Goal: Information Seeking & Learning: Learn about a topic

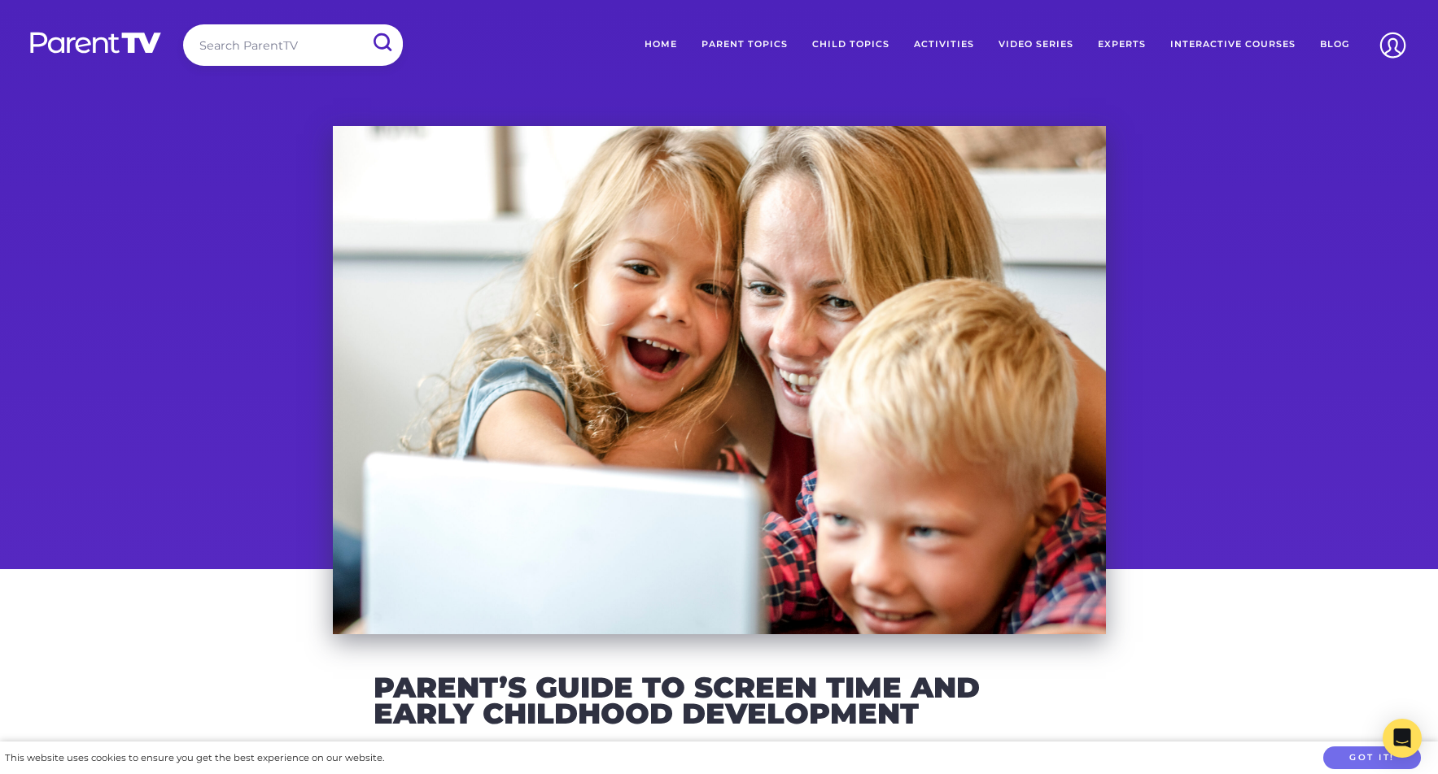
drag, startPoint x: 959, startPoint y: 279, endPoint x: 901, endPoint y: 294, distance: 59.8
click at [875, 294] on div at bounding box center [719, 380] width 773 height 508
drag, startPoint x: 356, startPoint y: 155, endPoint x: 379, endPoint y: 281, distance: 129.1
click at [379, 281] on div at bounding box center [719, 380] width 773 height 508
click at [432, 249] on div at bounding box center [719, 380] width 773 height 508
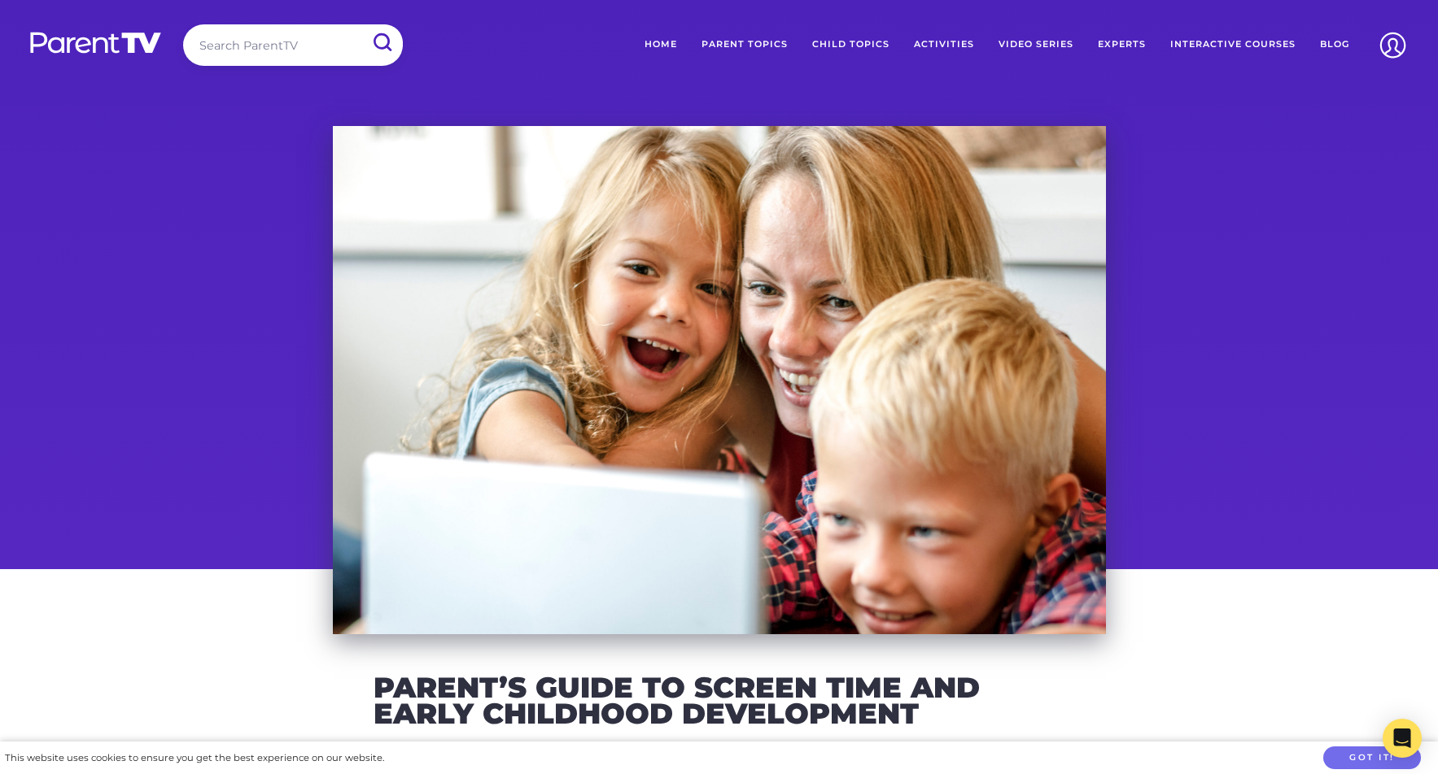
scroll to position [3, 0]
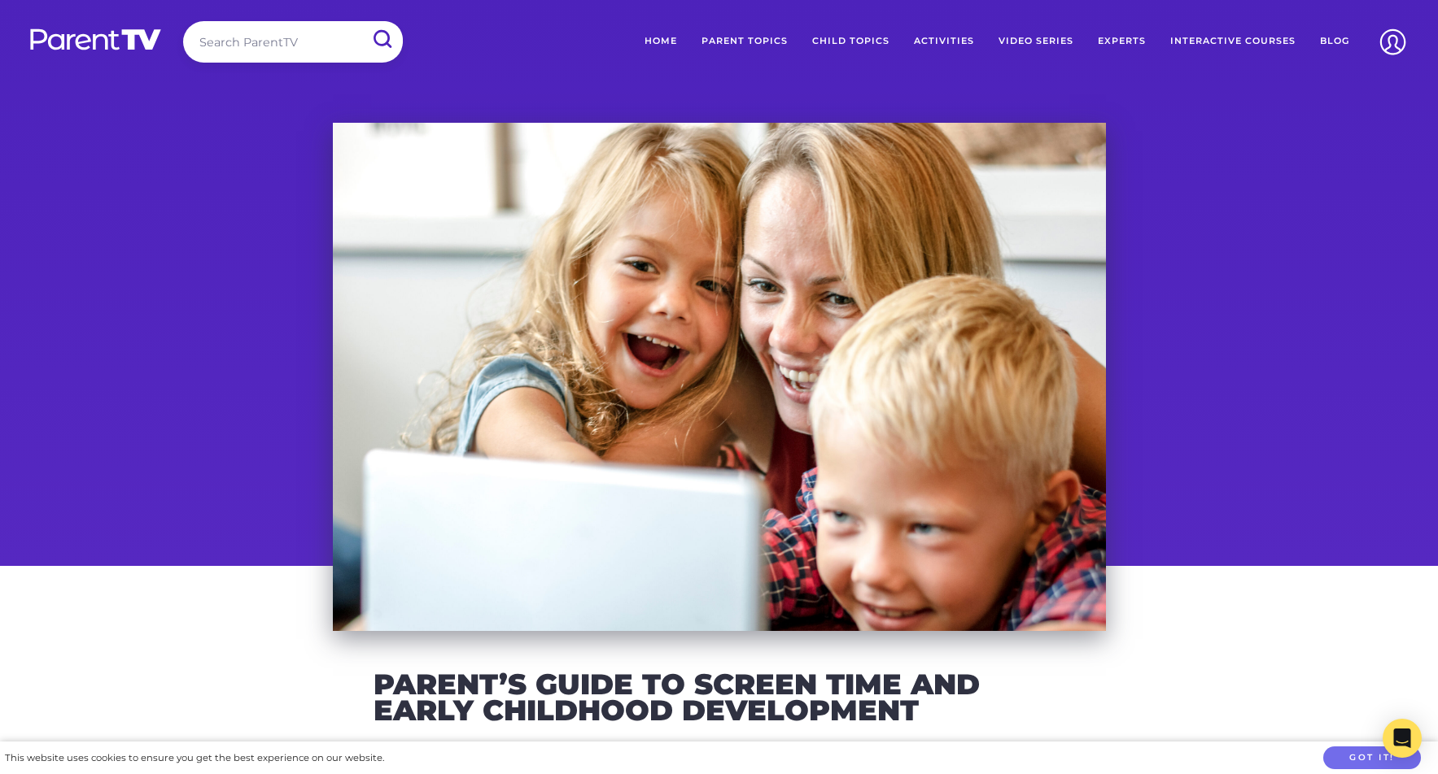
click at [504, 244] on div at bounding box center [719, 377] width 773 height 508
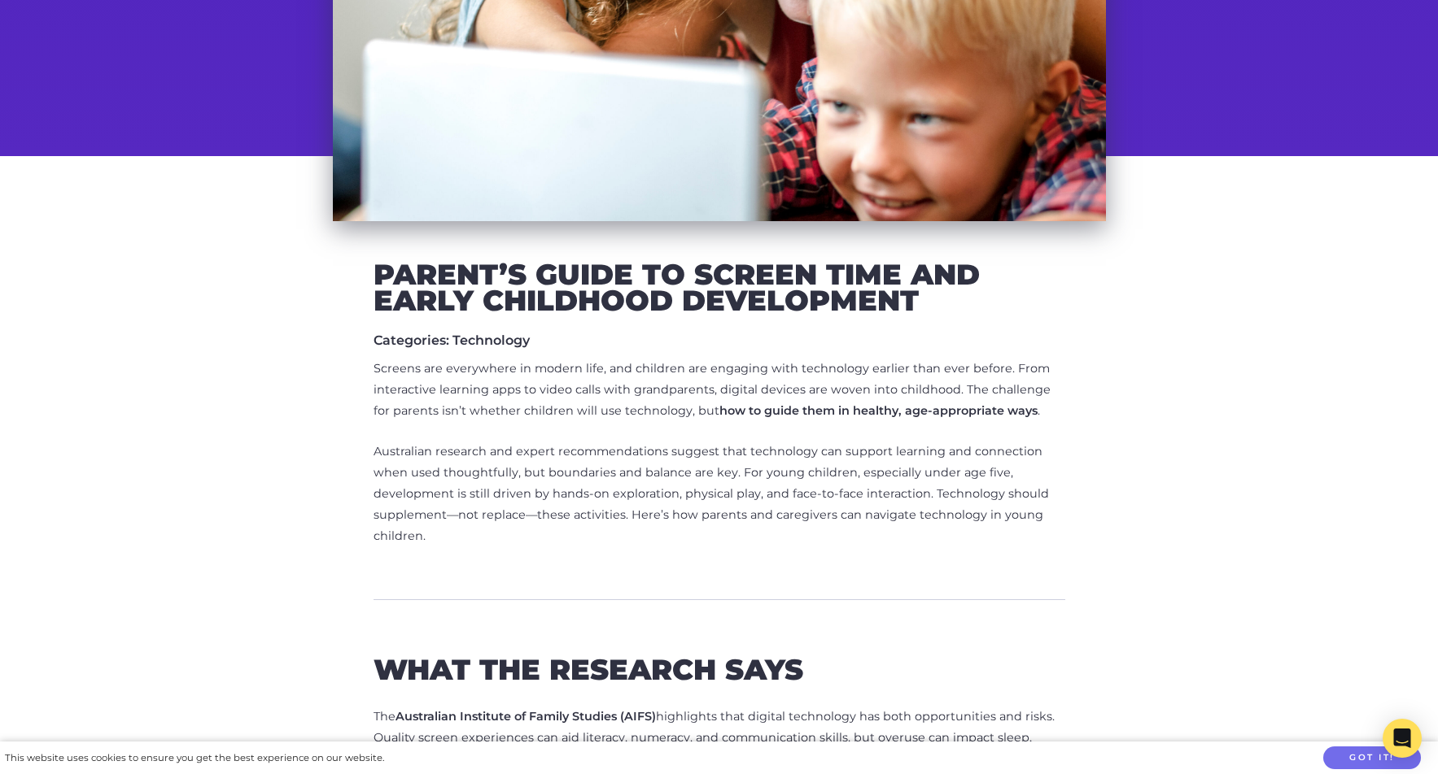
scroll to position [604, 0]
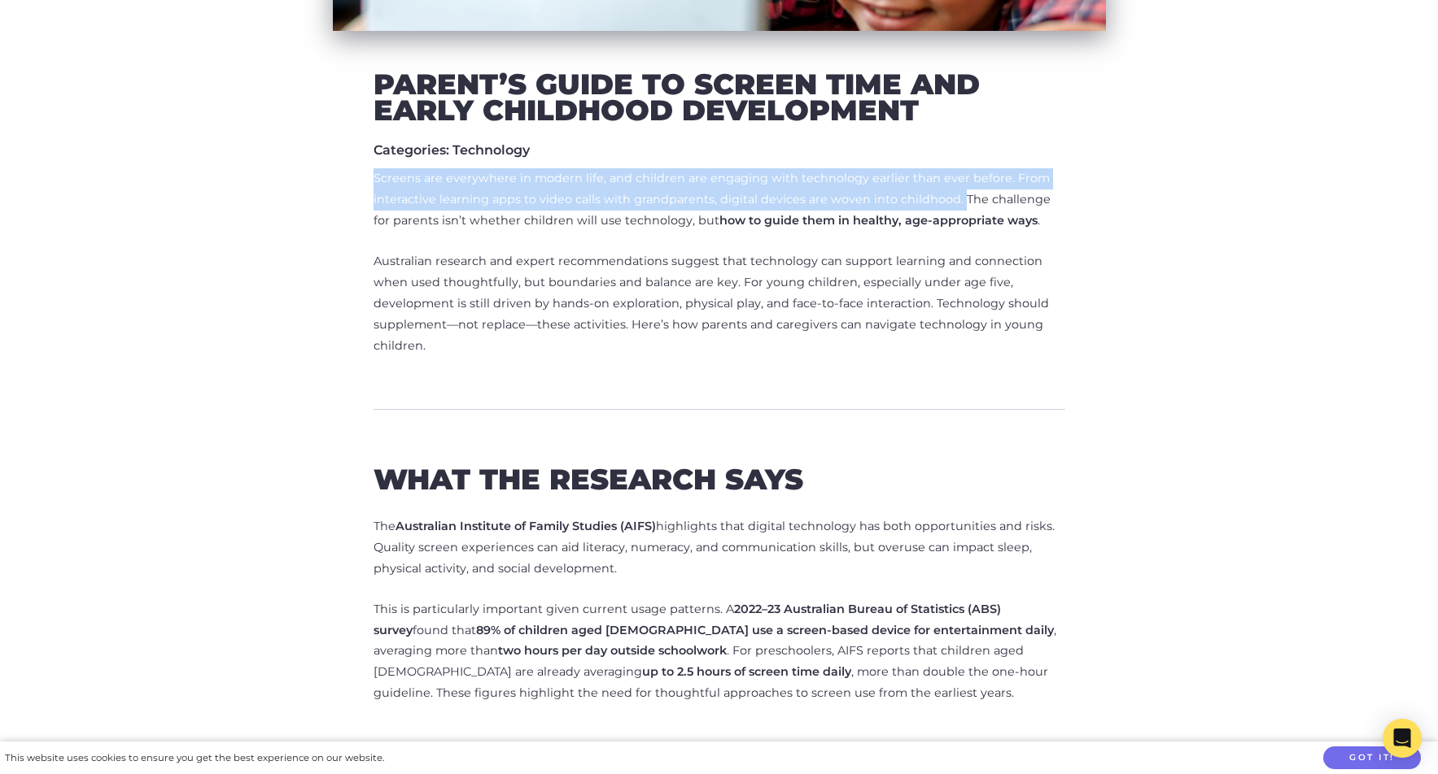
drag, startPoint x: 374, startPoint y: 177, endPoint x: 954, endPoint y: 197, distance: 580.4
click at [955, 197] on p "Screens are everywhere in modern life, and children are engaging with technolog…" at bounding box center [718, 199] width 691 height 63
copy p "Screens are everywhere in modern life, and children are engaging with technolog…"
